Goal: Check status: Check status

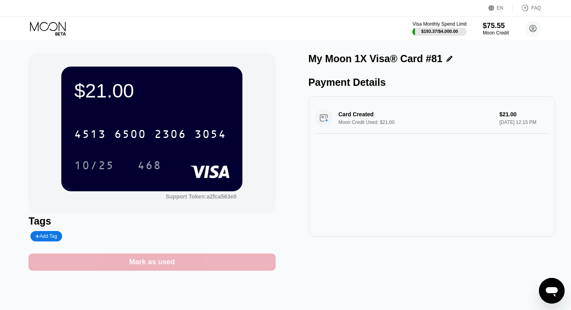
click at [155, 267] on div "Mark as used" at bounding box center [152, 261] width 46 height 9
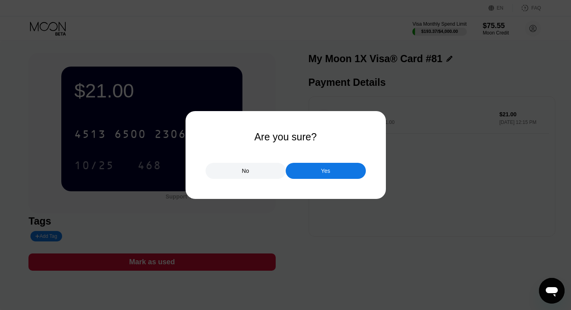
click at [304, 176] on div "Yes" at bounding box center [326, 171] width 80 height 16
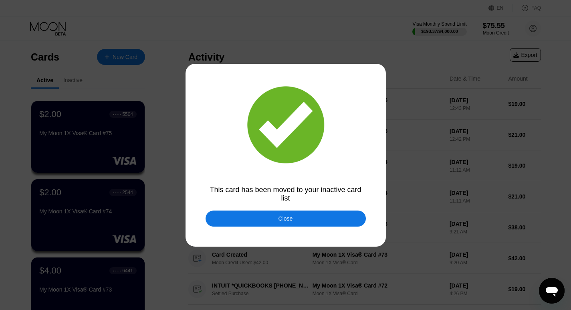
click at [302, 219] on div "Close" at bounding box center [286, 219] width 160 height 16
click at [304, 217] on div "INTUIT *QUICKBOOKS [PHONE_NUMBER] US Pending Purchase My Moon 1X Visa® Card #73…" at bounding box center [364, 227] width 353 height 31
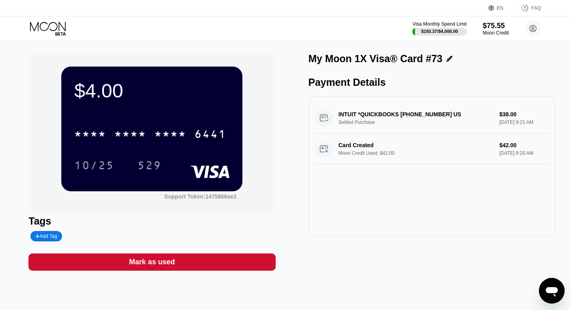
click at [47, 28] on icon at bounding box center [48, 29] width 37 height 14
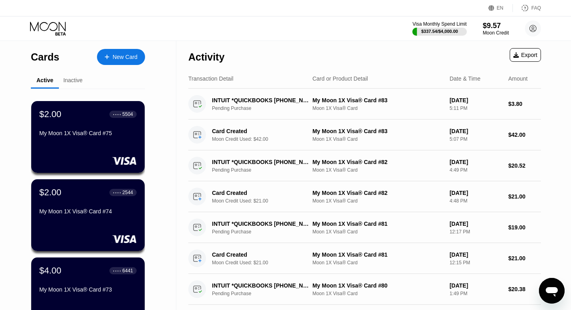
click at [123, 133] on div "My Moon 1X Visa® Card #75" at bounding box center [87, 133] width 97 height 6
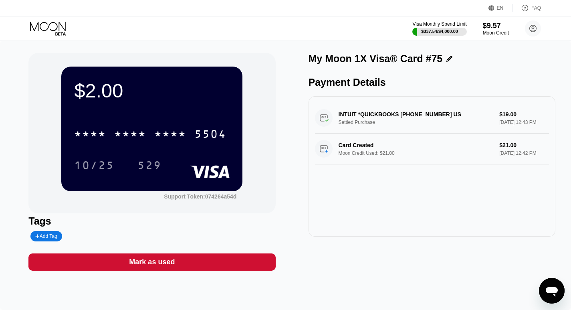
click at [53, 27] on icon at bounding box center [48, 29] width 37 height 14
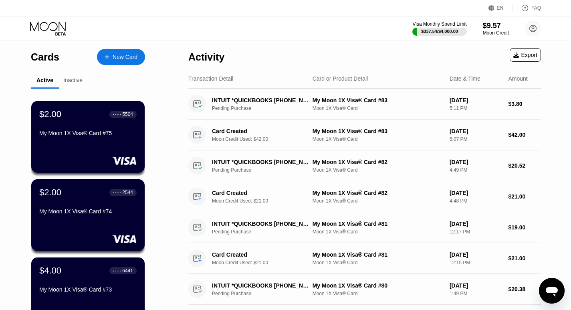
click at [74, 80] on div "Inactive" at bounding box center [72, 80] width 19 height 6
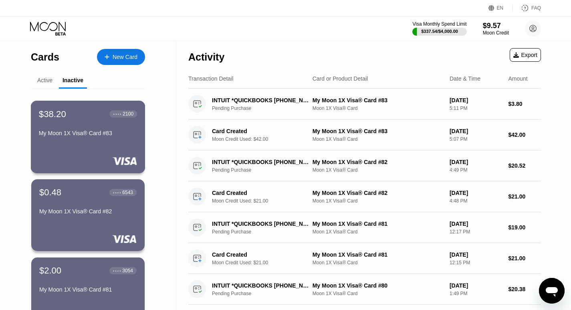
click at [105, 117] on div "$38.20 ● ● ● ● 2100" at bounding box center [88, 114] width 98 height 10
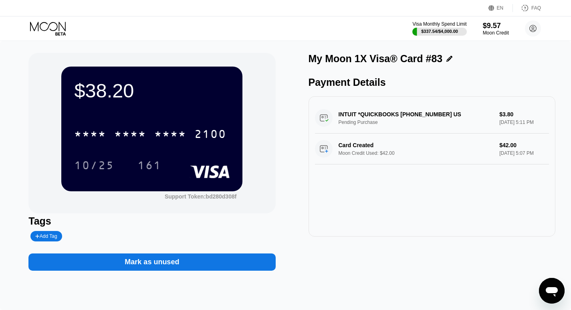
click at [49, 27] on icon at bounding box center [48, 29] width 37 height 14
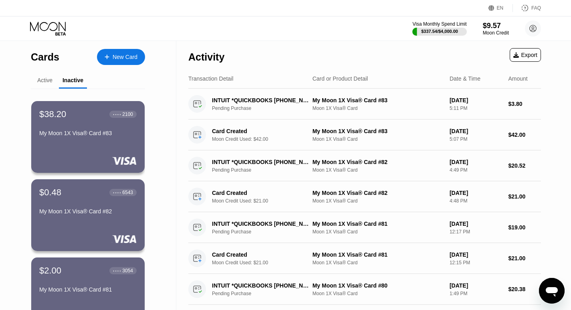
click at [50, 81] on div "Active" at bounding box center [44, 80] width 15 height 6
